Goal: Information Seeking & Learning: Learn about a topic

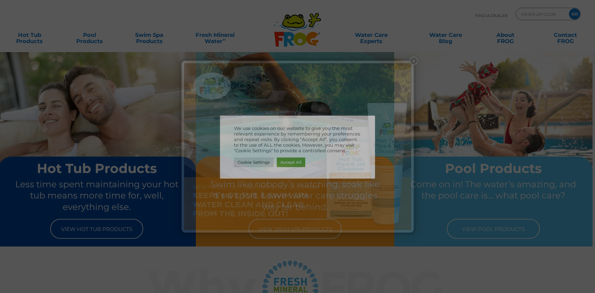
click at [293, 160] on img at bounding box center [297, 146] width 227 height 167
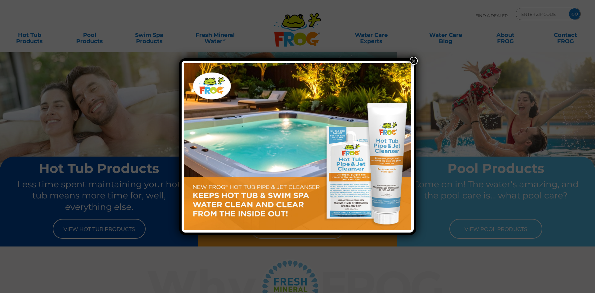
click at [418, 62] on button "×" at bounding box center [414, 61] width 8 height 8
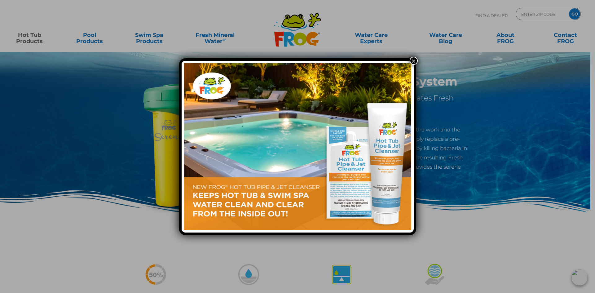
click at [415, 58] on button "×" at bounding box center [414, 61] width 8 height 8
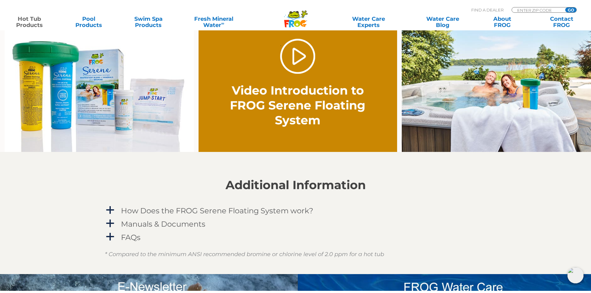
scroll to position [434, 0]
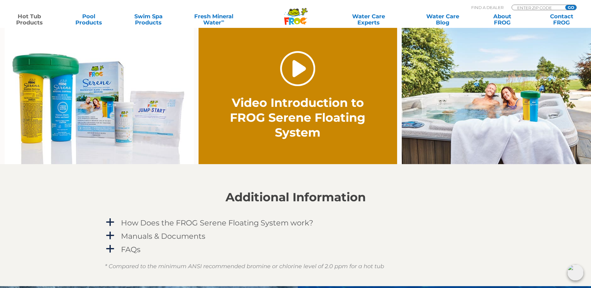
click at [298, 83] on link "." at bounding box center [297, 68] width 35 height 35
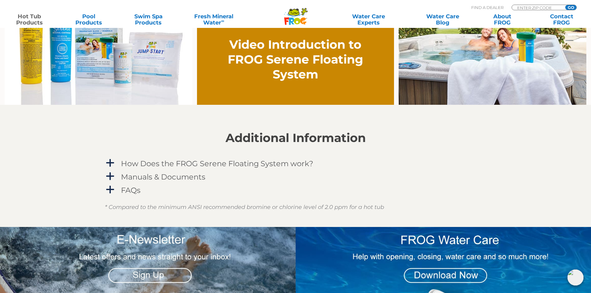
scroll to position [558, 0]
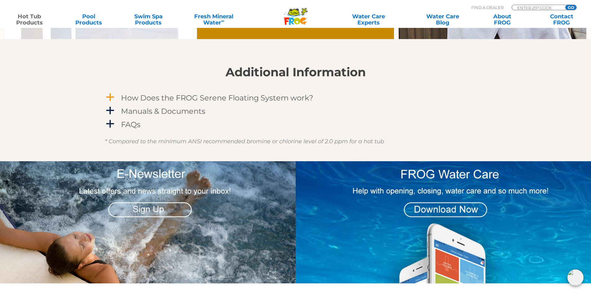
click at [227, 95] on h4 "How Does the FROG Serene Floating System work?" at bounding box center [217, 98] width 192 height 8
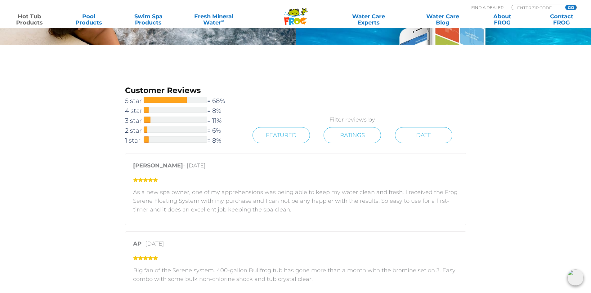
scroll to position [837, 0]
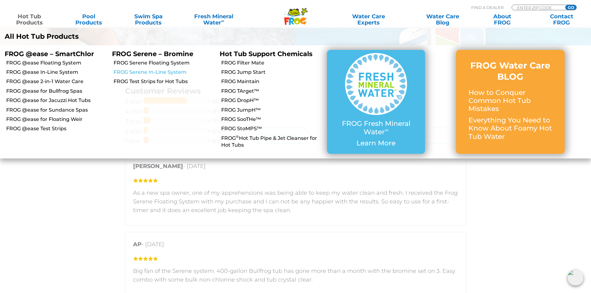
click at [174, 74] on link "FROG Serene In-Line System" at bounding box center [163, 72] width 101 height 7
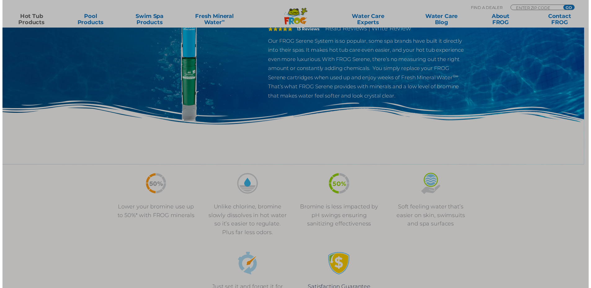
scroll to position [124, 0]
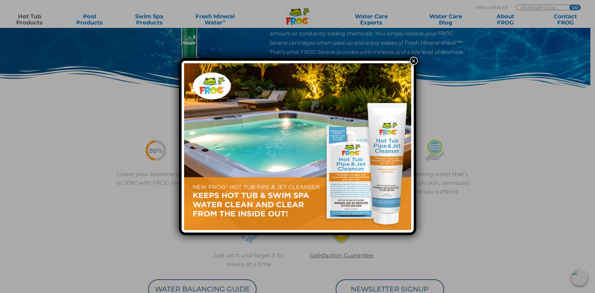
click at [414, 61] on button "×" at bounding box center [414, 61] width 8 height 8
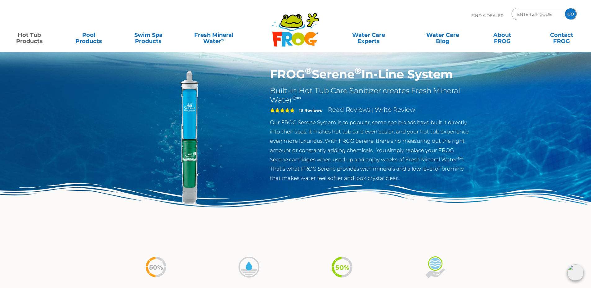
scroll to position [0, 0]
